Goal: Find specific page/section: Find specific page/section

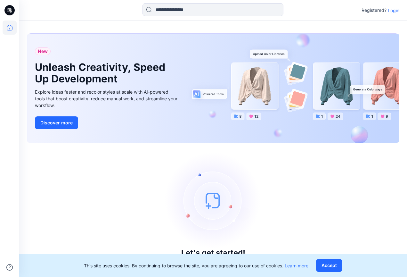
click at [396, 8] on p "Login" at bounding box center [394, 10] width 12 height 7
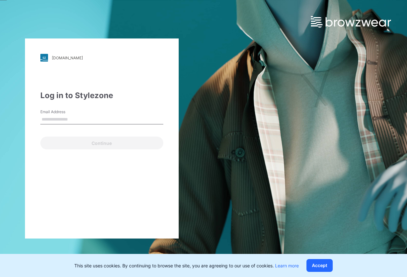
type input "**********"
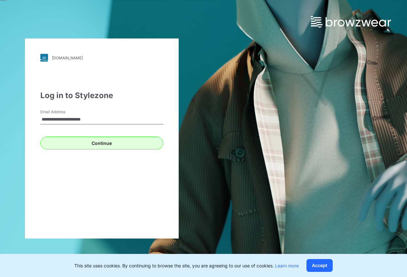
click at [85, 145] on button "Continue" at bounding box center [101, 143] width 123 height 13
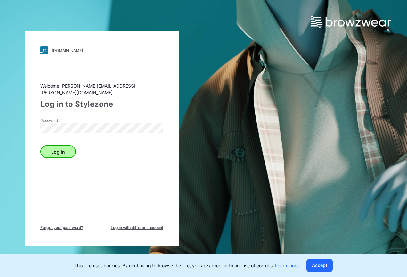
click at [61, 149] on button "Log in" at bounding box center [58, 151] width 36 height 13
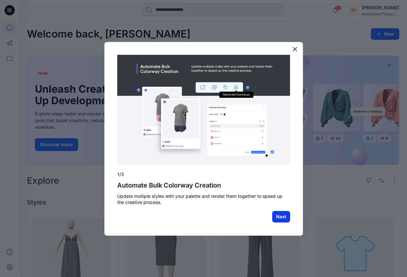
click at [281, 215] on button "Next" at bounding box center [281, 217] width 18 height 12
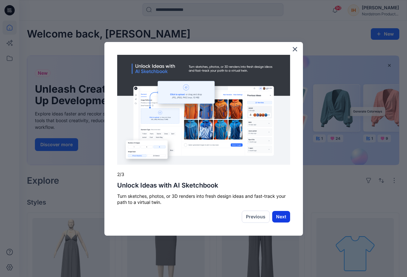
click at [282, 217] on button "Next" at bounding box center [281, 217] width 18 height 12
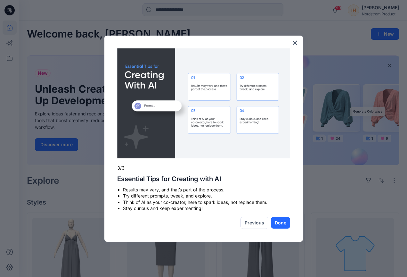
click at [282, 217] on button "Done" at bounding box center [280, 223] width 19 height 12
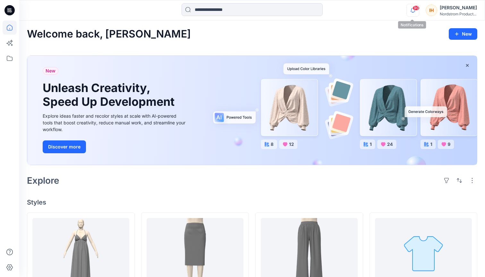
click at [407, 13] on icon "button" at bounding box center [412, 10] width 12 height 13
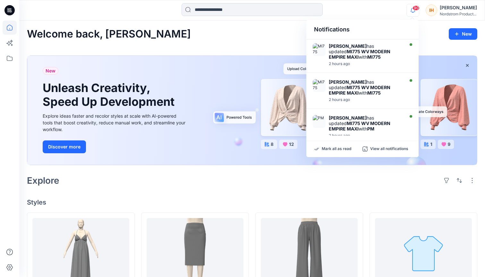
click at [407, 13] on icon "button" at bounding box center [412, 10] width 12 height 13
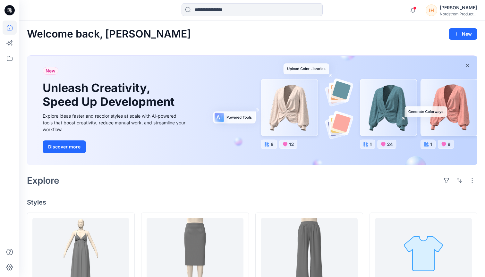
click at [378, 10] on div "Notifications [PERSON_NAME] has updated MI775 WV MODERN EMPIRE MAXI with MI775 …" at bounding box center [251, 10] width 465 height 14
click at [13, 29] on icon at bounding box center [10, 28] width 14 height 14
click at [12, 55] on icon at bounding box center [10, 58] width 14 height 14
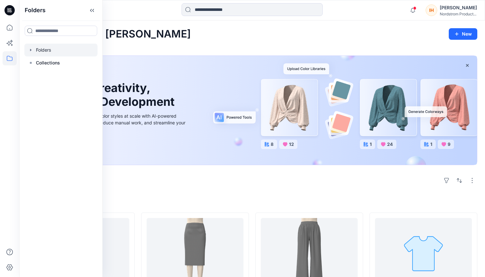
click at [30, 48] on icon "button" at bounding box center [30, 49] width 5 height 5
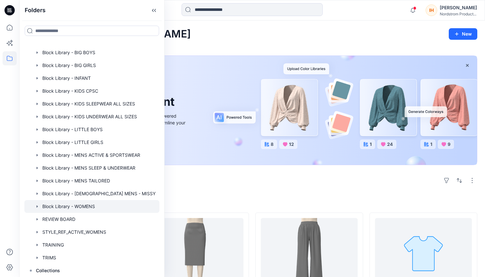
click at [84, 201] on div at bounding box center [91, 206] width 135 height 13
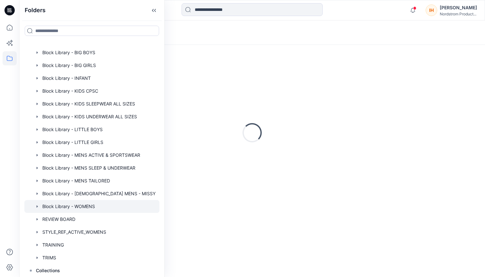
scroll to position [10, 0]
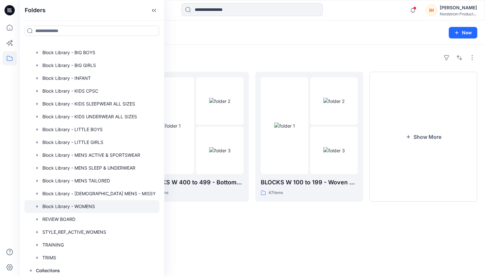
click at [249, 258] on div "Folders BLOCKS W 700 to 799 - Dresses, Cami's, Gowns, Chemise 67 items BLOCKS W…" at bounding box center [251, 161] width 465 height 232
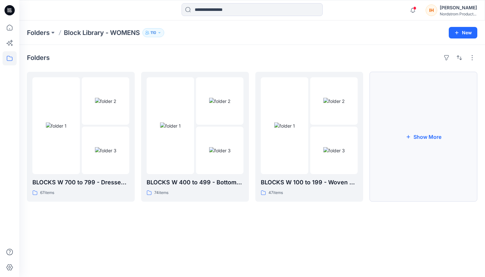
click at [407, 131] on button "Show More" at bounding box center [423, 137] width 108 height 130
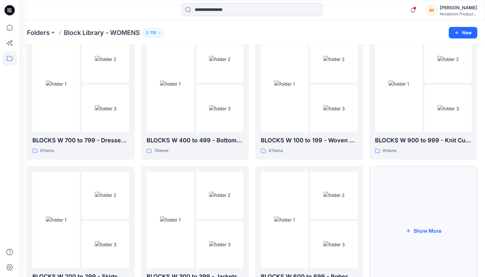
scroll to position [39, 0]
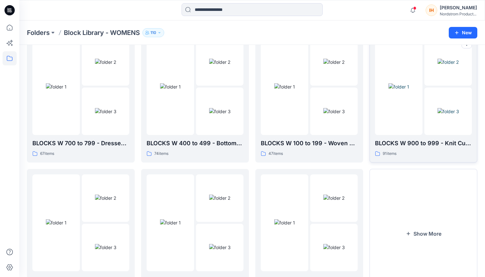
click at [407, 90] on img at bounding box center [398, 86] width 21 height 7
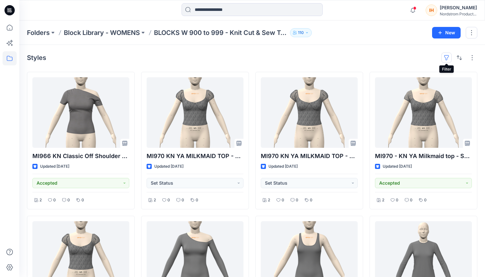
click at [407, 54] on button "button" at bounding box center [446, 58] width 10 height 10
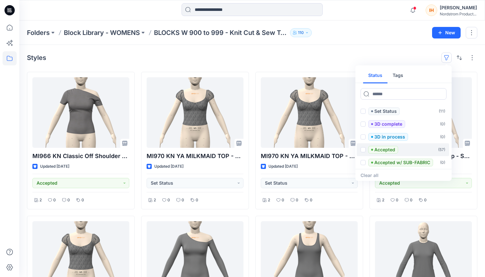
click at [365, 148] on span at bounding box center [362, 149] width 5 height 5
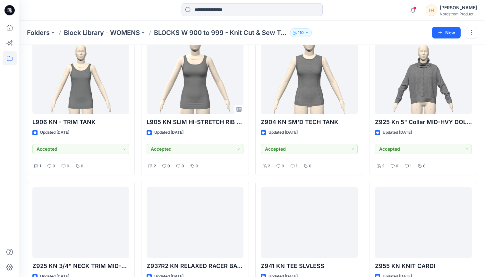
scroll to position [1749, 0]
